Goal: Task Accomplishment & Management: Manage account settings

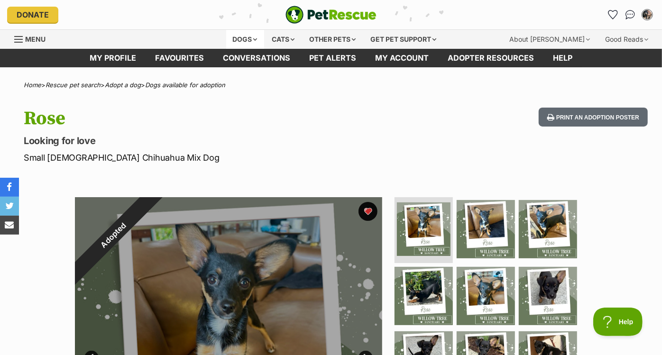
click at [227, 39] on div "Dogs" at bounding box center [245, 39] width 38 height 19
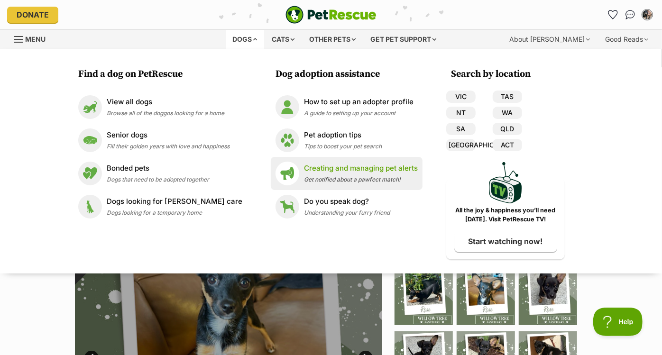
click at [313, 165] on p "Creating and managing pet alerts" at bounding box center [361, 168] width 114 height 11
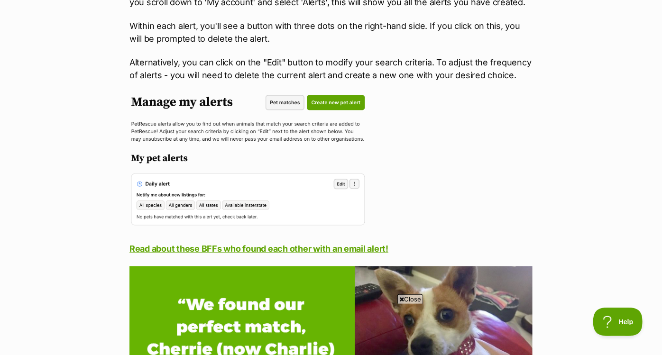
scroll to position [906, 0]
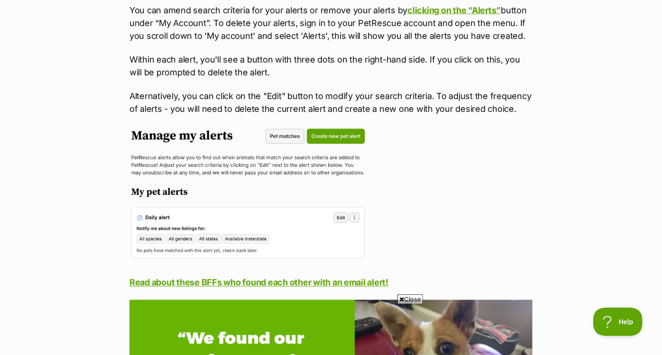
click at [323, 138] on img at bounding box center [247, 195] width 237 height 136
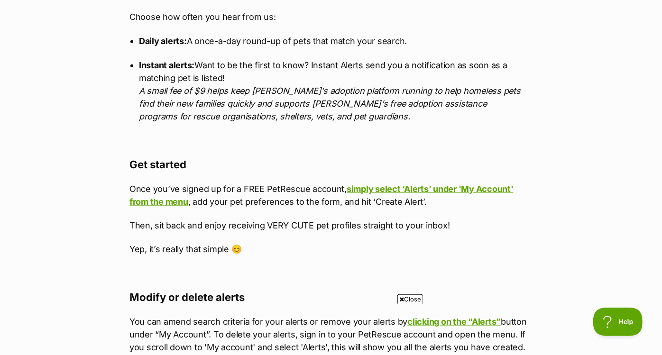
scroll to position [607, 0]
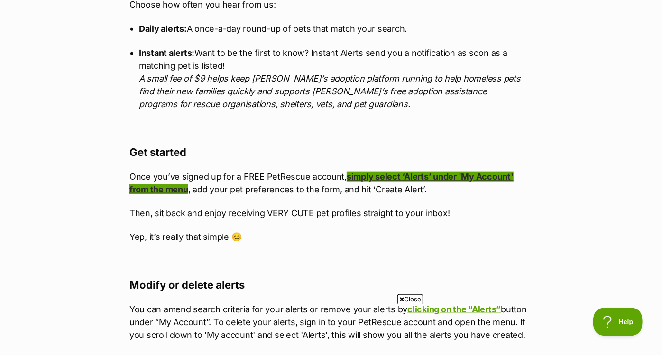
click at [373, 176] on link "simply select ‘Alerts’ under 'My Account' from the menu" at bounding box center [321, 183] width 384 height 23
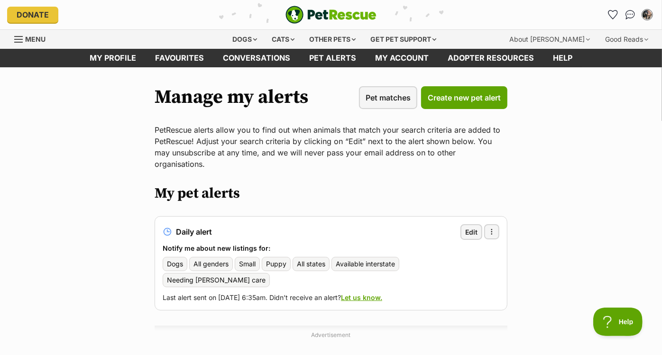
click at [177, 259] on span "Dogs" at bounding box center [175, 263] width 16 height 9
click at [481, 224] on link "Edit" at bounding box center [472, 232] width 22 height 16
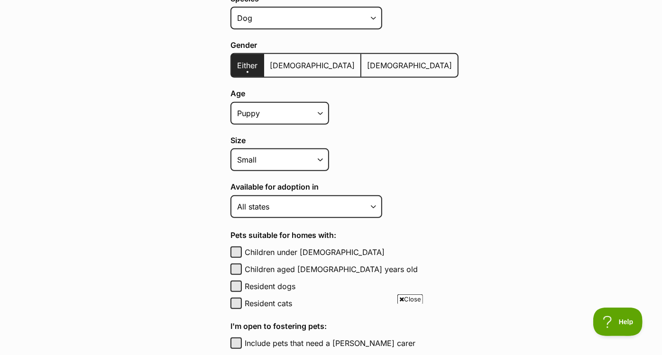
scroll to position [249, 0]
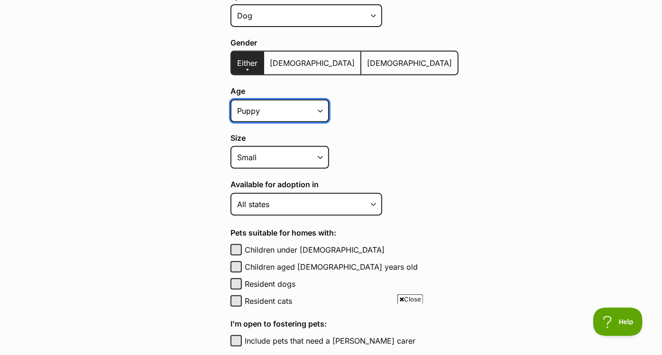
click at [297, 104] on select "Puppy Adult Senior All ages" at bounding box center [279, 111] width 99 height 23
click at [230, 100] on select "Puppy Adult Senior All ages" at bounding box center [279, 111] width 99 height 23
click at [308, 108] on select "Puppy Adult Senior All ages" at bounding box center [279, 111] width 99 height 23
select select "puppy"
click at [230, 100] on select "Puppy Adult Senior All ages" at bounding box center [279, 111] width 99 height 23
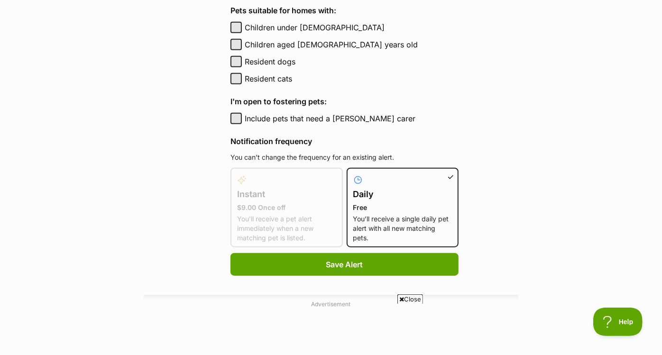
scroll to position [475, 0]
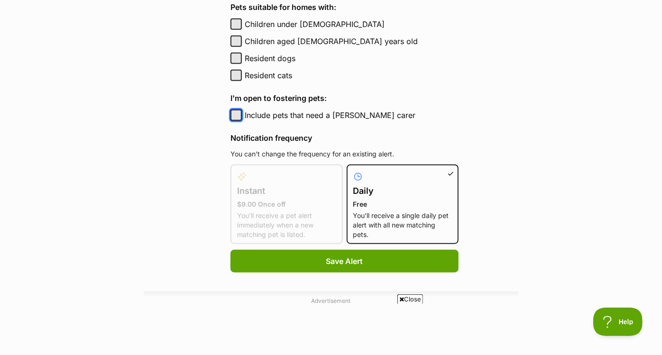
click at [234, 111] on button "Include pets that need a [PERSON_NAME] carer" at bounding box center [235, 115] width 11 height 11
checkbox input "true"
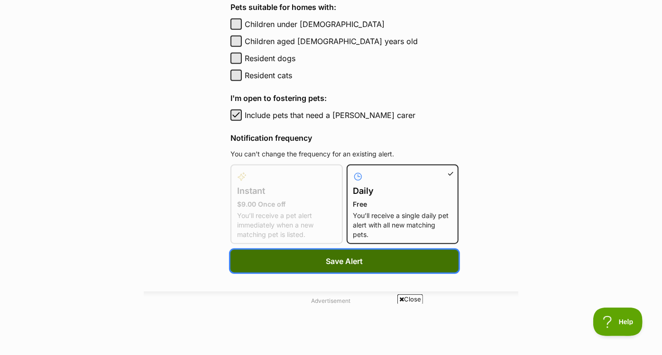
click at [308, 258] on button "Save Alert" at bounding box center [344, 261] width 228 height 23
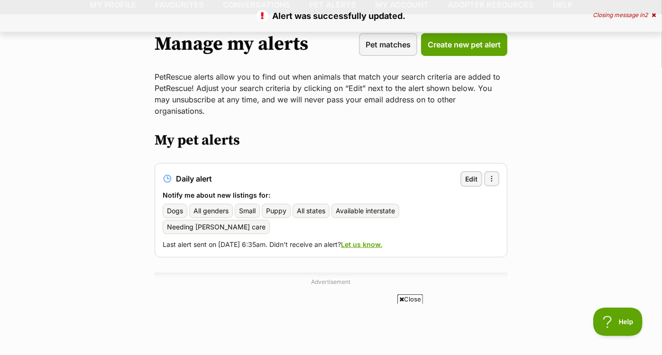
scroll to position [61, 0]
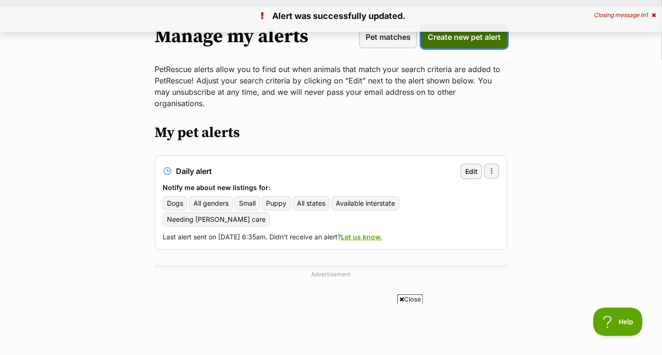
click at [449, 38] on span "Create new pet alert" at bounding box center [464, 36] width 73 height 11
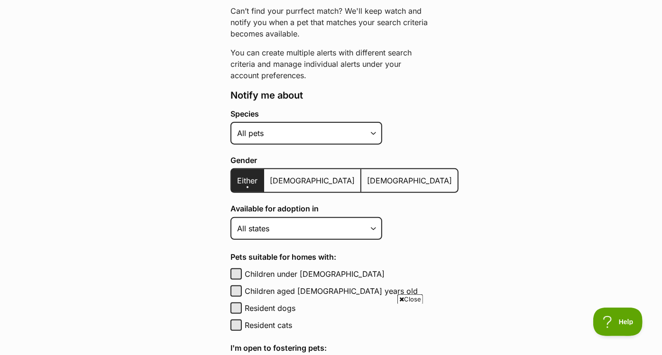
scroll to position [130, 0]
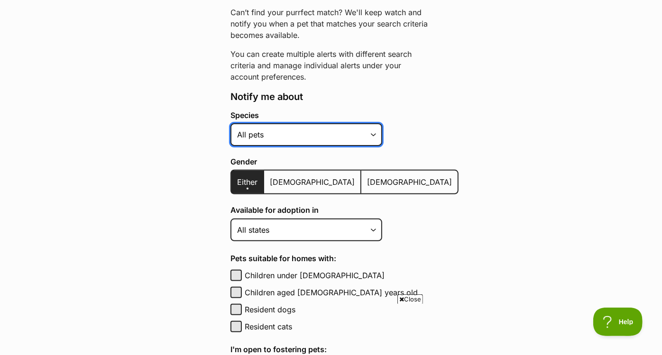
click at [314, 125] on select "Alpaca Bird Cat Chicken Cow Dog Donkey Duck Ferret Fish Goat Goose Guinea Fowl …" at bounding box center [306, 134] width 152 height 23
select select "1"
click at [230, 123] on select "Alpaca Bird Cat Chicken Cow Dog Donkey Duck Ferret Fish Goat Goose Guinea Fowl …" at bounding box center [306, 134] width 152 height 23
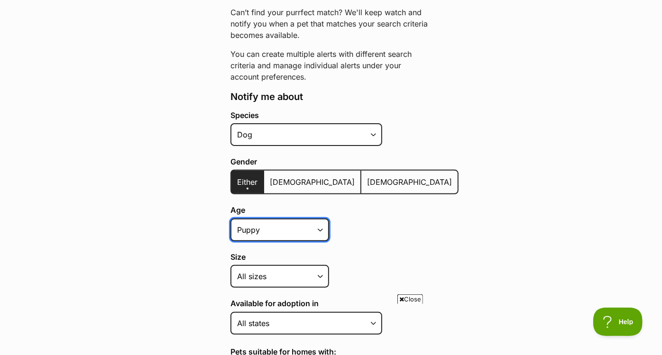
click at [274, 226] on select "Puppy Adult Senior All ages" at bounding box center [279, 230] width 99 height 23
select select "adult"
click at [230, 219] on select "Puppy Adult Senior All ages" at bounding box center [279, 230] width 99 height 23
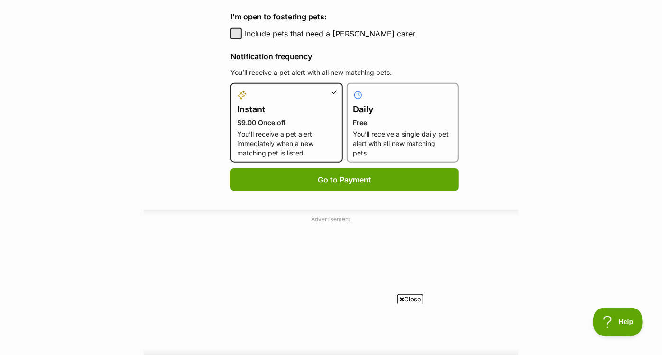
scroll to position [557, 0]
click at [230, 33] on button "Include pets that need a foster carer" at bounding box center [235, 33] width 11 height 11
checkbox input "true"
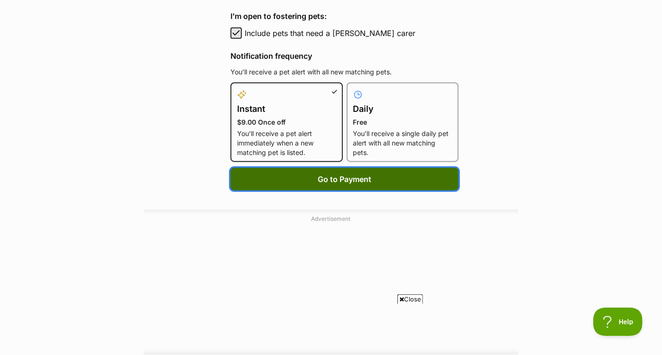
click at [280, 173] on button "Go to Payment" at bounding box center [344, 179] width 228 height 23
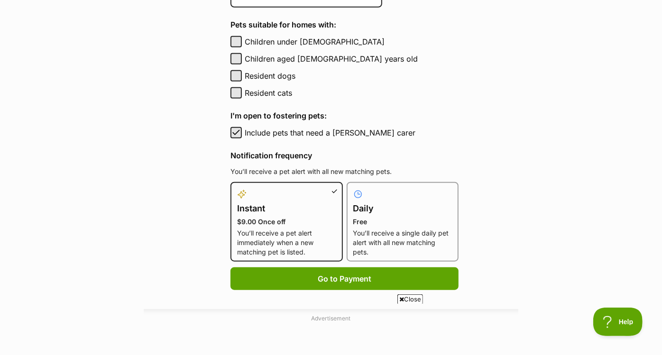
scroll to position [455, 0]
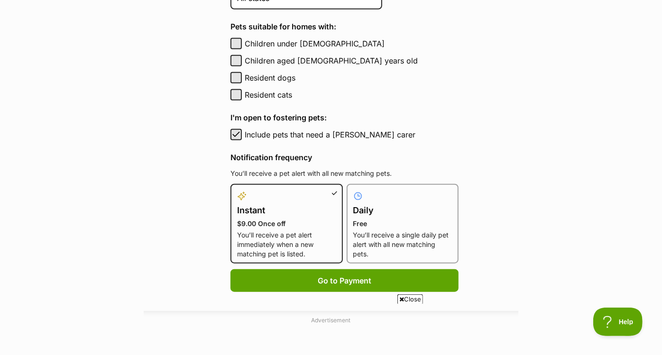
click at [369, 223] on p "Free" at bounding box center [402, 223] width 99 height 9
click at [353, 190] on input "Daily Free You’ll receive a single daily pet alert with all new matching pets." at bounding box center [352, 190] width 0 height 0
radio input "true"
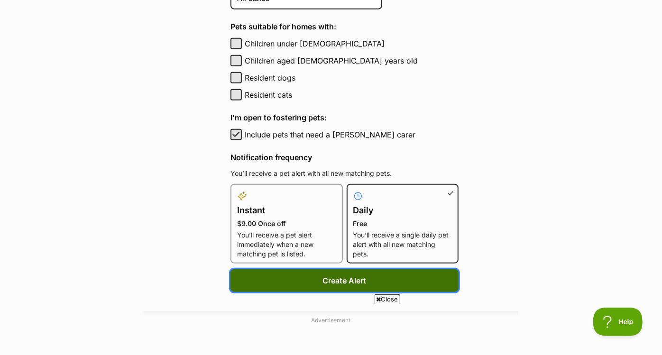
click at [350, 274] on button "Create Alert" at bounding box center [344, 280] width 228 height 23
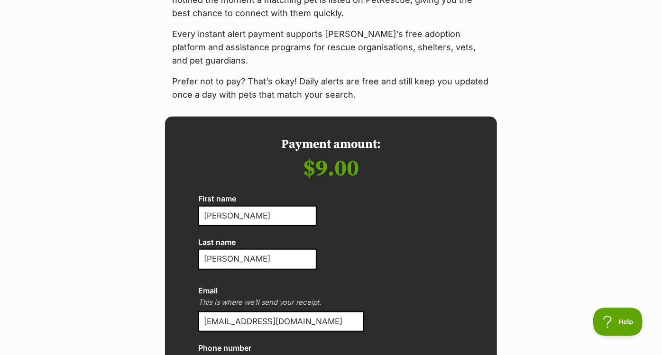
scroll to position [114, 0]
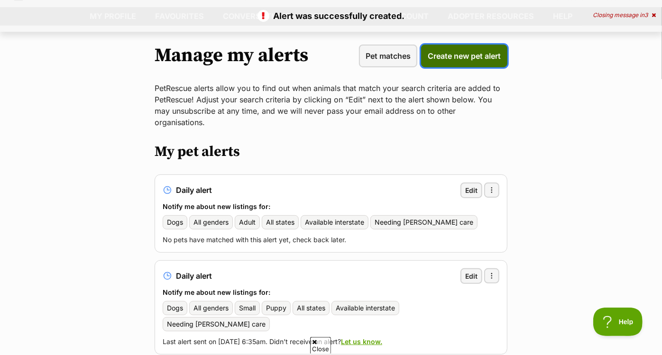
click at [470, 57] on span "Create new pet alert" at bounding box center [464, 55] width 73 height 11
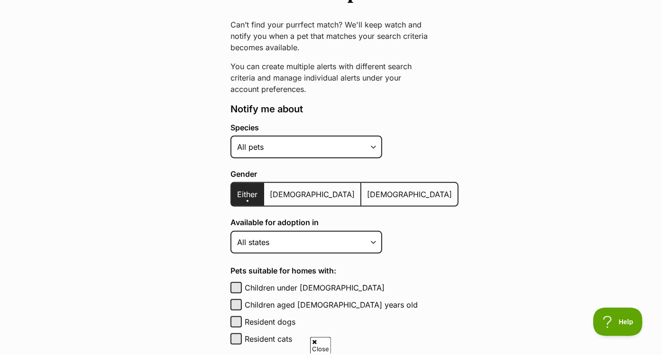
scroll to position [122, 0]
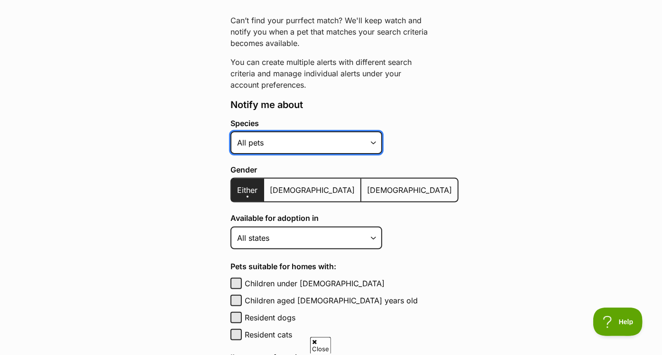
click at [290, 145] on select "Alpaca Bird Cat Chicken Cow Dog Donkey Duck Ferret Fish Goat Goose Guinea Fowl …" at bounding box center [306, 142] width 152 height 23
select select "1"
click at [230, 131] on select "Alpaca Bird Cat Chicken Cow Dog Donkey Duck Ferret Fish Goat Goose Guinea Fowl …" at bounding box center [306, 142] width 152 height 23
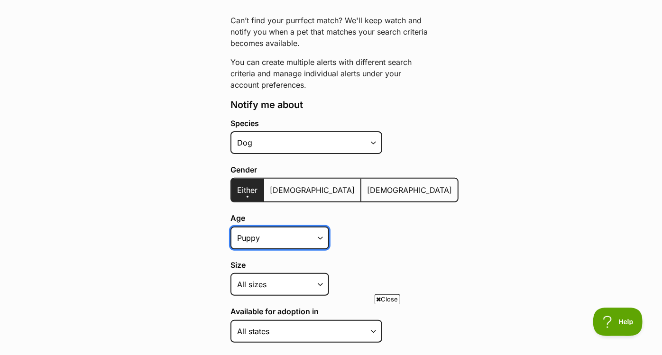
click at [279, 234] on select "Puppy Adult Senior All ages" at bounding box center [279, 238] width 99 height 23
select select "senior"
click at [230, 227] on select "Puppy Adult Senior All ages" at bounding box center [279, 238] width 99 height 23
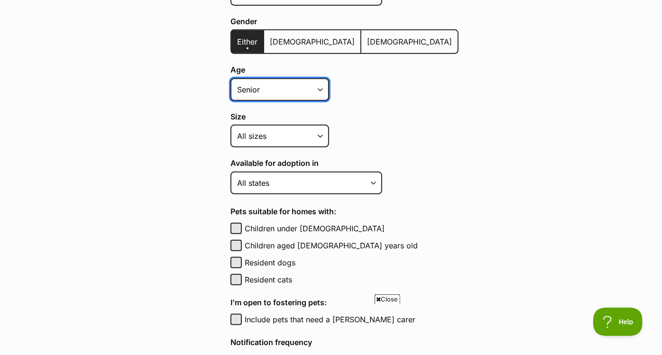
scroll to position [277, 0]
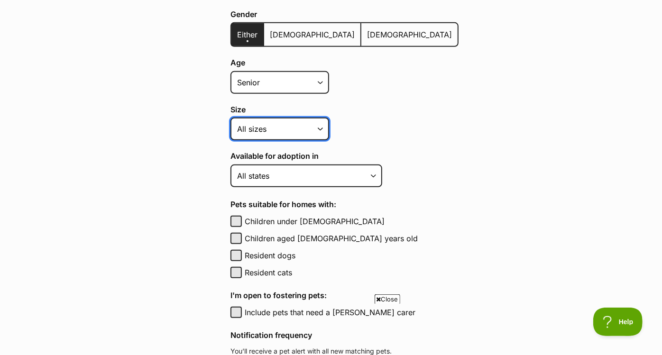
click at [294, 128] on select "Small Medium Large All sizes" at bounding box center [279, 129] width 99 height 23
select select "small"
click at [230, 118] on select "Small Medium Large All sizes" at bounding box center [279, 129] width 99 height 23
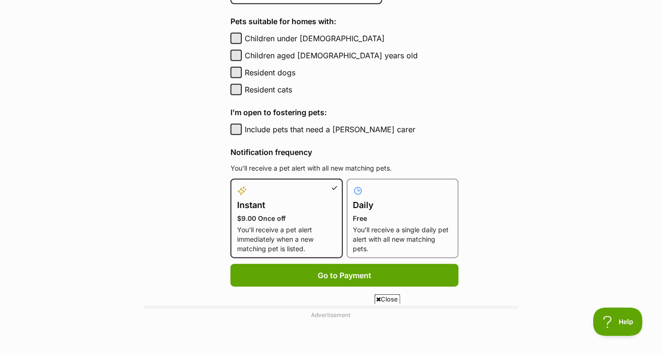
scroll to position [463, 0]
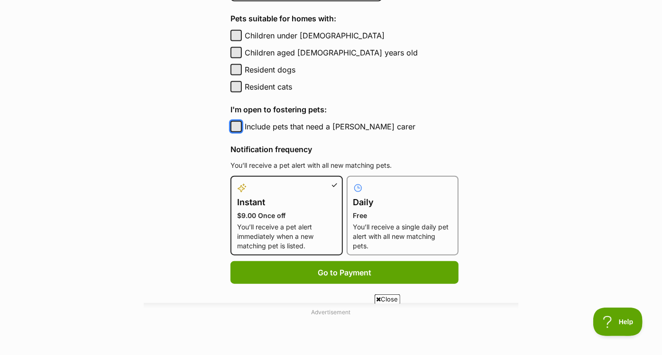
click at [235, 123] on button "Include pets that need a [PERSON_NAME] carer" at bounding box center [235, 126] width 11 height 11
checkbox input "true"
click at [353, 222] on p "You’ll receive a single daily pet alert with all new matching pets." at bounding box center [402, 236] width 99 height 28
click at [353, 182] on input "Daily Free You’ll receive a single daily pet alert with all new matching pets." at bounding box center [352, 182] width 0 height 0
radio input "true"
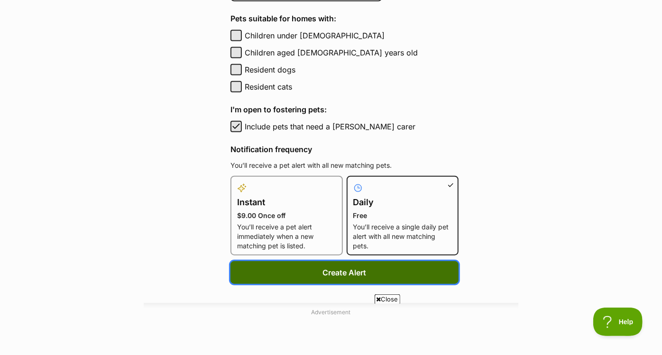
click at [335, 268] on button "Create Alert" at bounding box center [344, 272] width 228 height 23
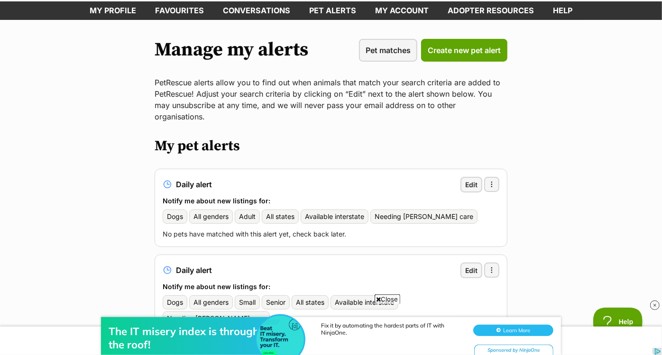
click at [573, 213] on main "Manage my alerts Pet matches Create new pet alert PetRescue alerts allow you to…" at bounding box center [331, 325] width 662 height 611
